Goal: Task Accomplishment & Management: Manage account settings

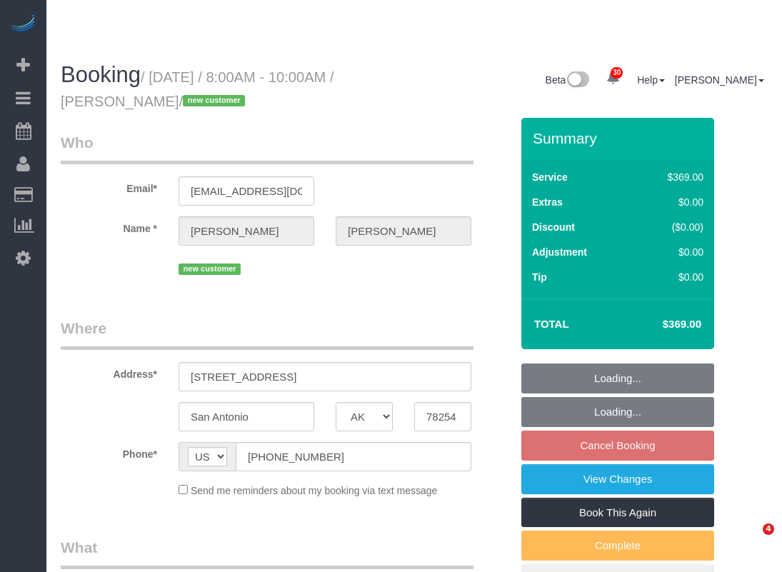
select select "[GEOGRAPHIC_DATA]"
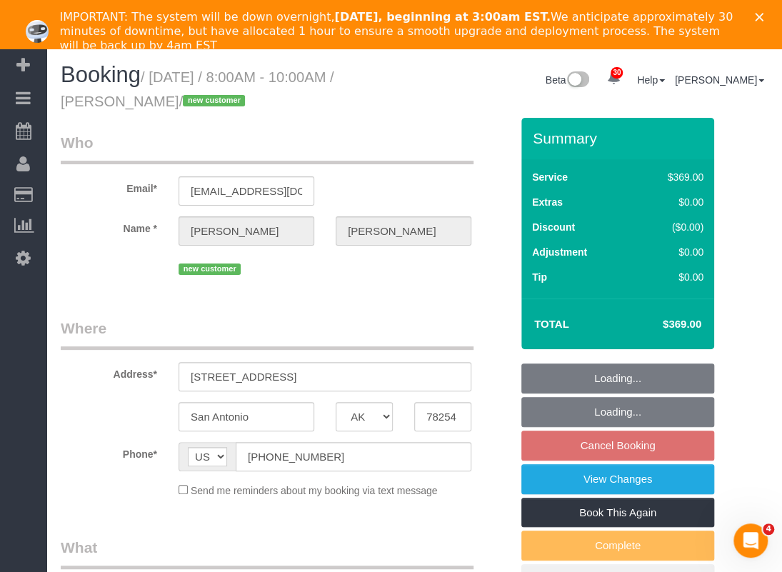
select select "3"
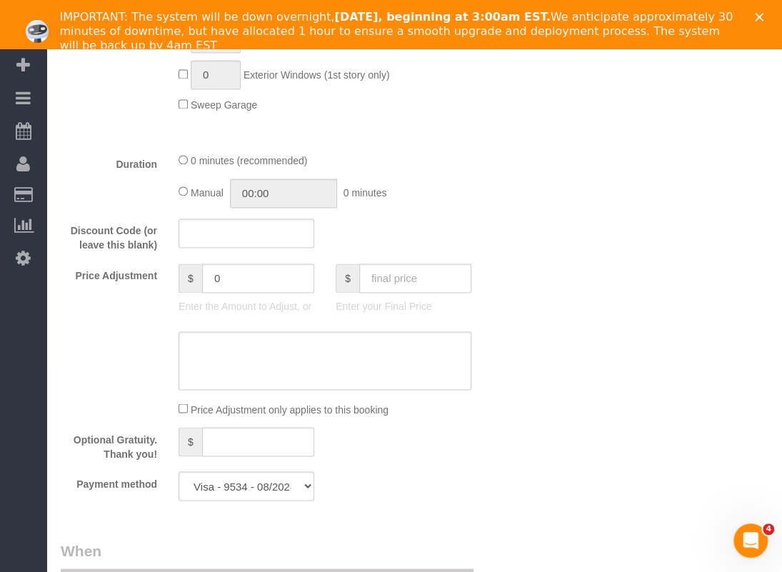
scroll to position [857, 0]
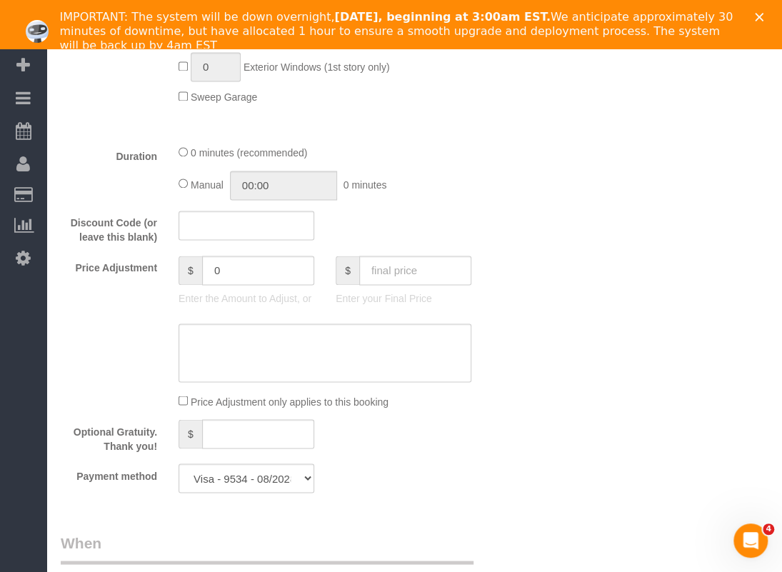
select select "object:4267"
select select "spot68"
select select "object:4284"
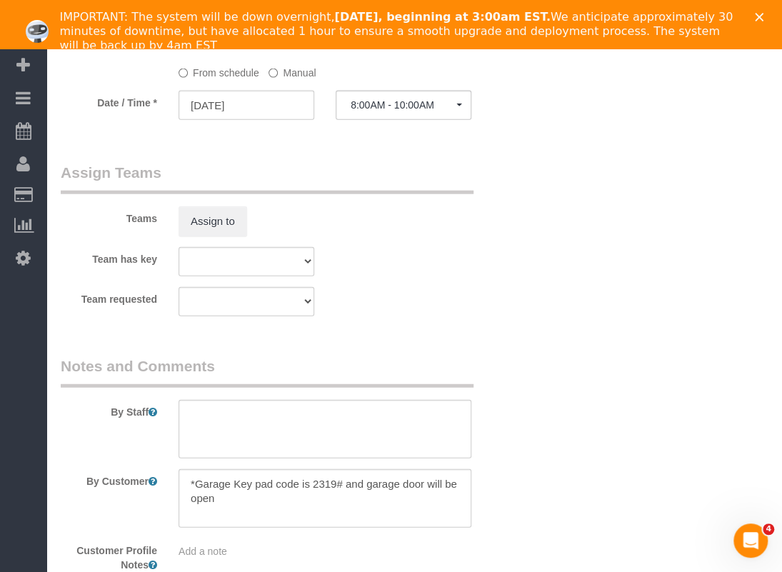
scroll to position [1500, 0]
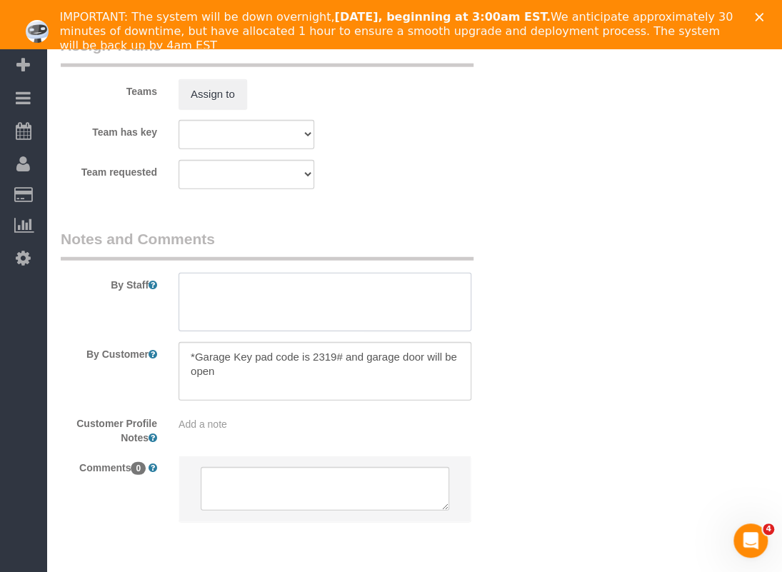
click at [276, 322] on textarea at bounding box center [325, 302] width 293 height 59
paste textarea "*Deep cleaning quote since work has been done is $95-$200"
click at [410, 299] on textarea at bounding box center [325, 302] width 293 height 59
paste textarea "Husband is [PERSON_NAME] 2107715141"
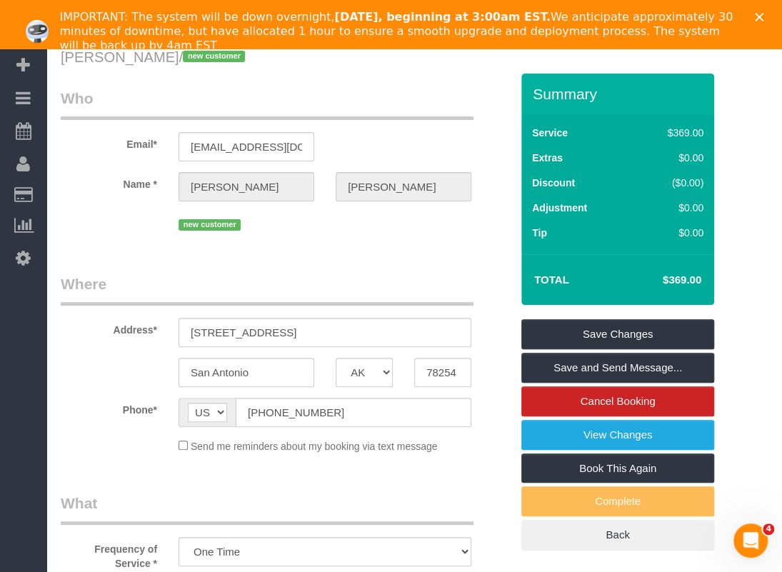
scroll to position [71, 0]
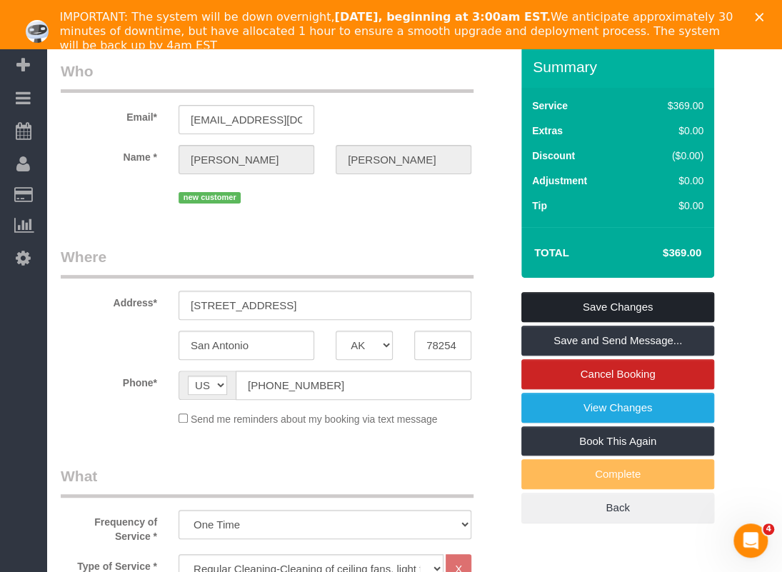
type textarea "*Deep cleaning quote since work has been done is $95-$200 *Husband is [PERSON_N…"
click at [566, 306] on link "Save Changes" at bounding box center [617, 307] width 193 height 30
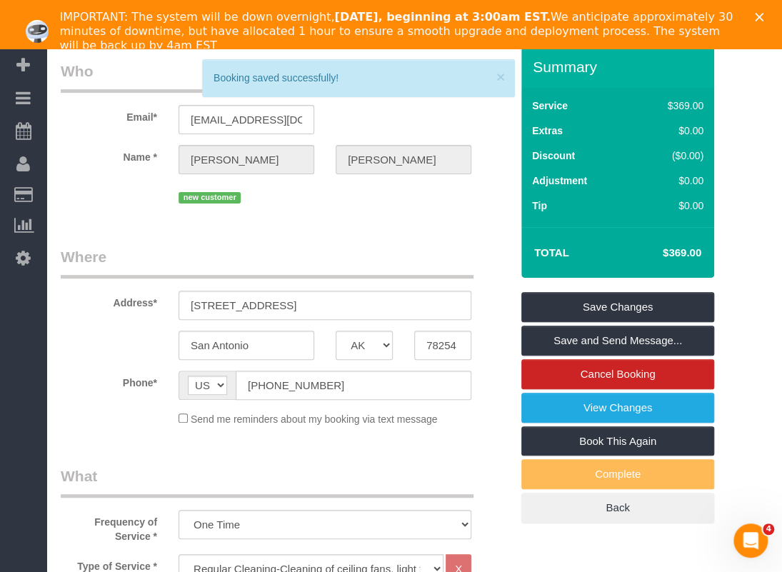
scroll to position [0, 0]
